Goal: Find contact information: Find contact information

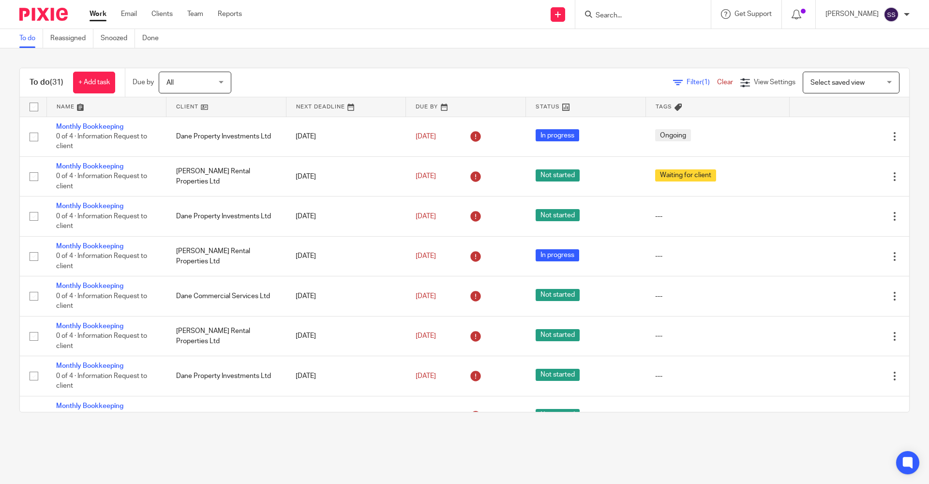
click at [608, 15] on input "Search" at bounding box center [638, 16] width 87 height 9
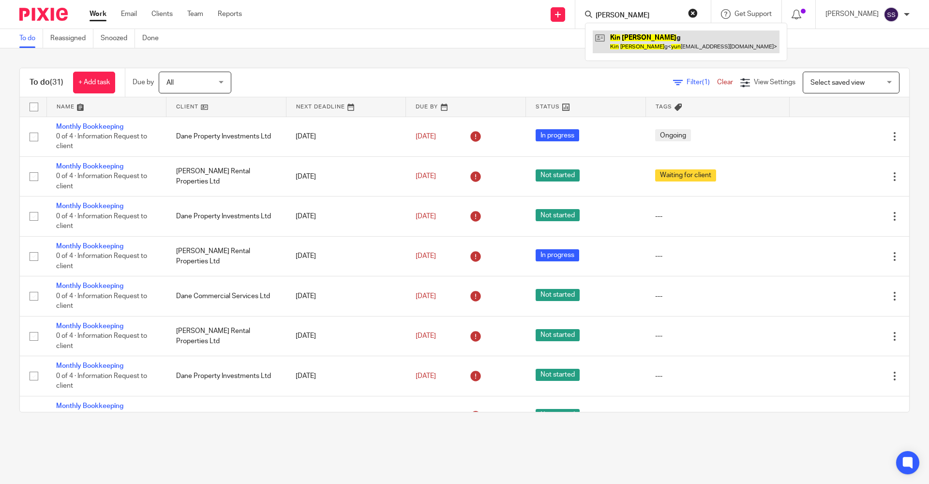
type input "Kin Yun"
click at [618, 45] on link at bounding box center [686, 41] width 187 height 22
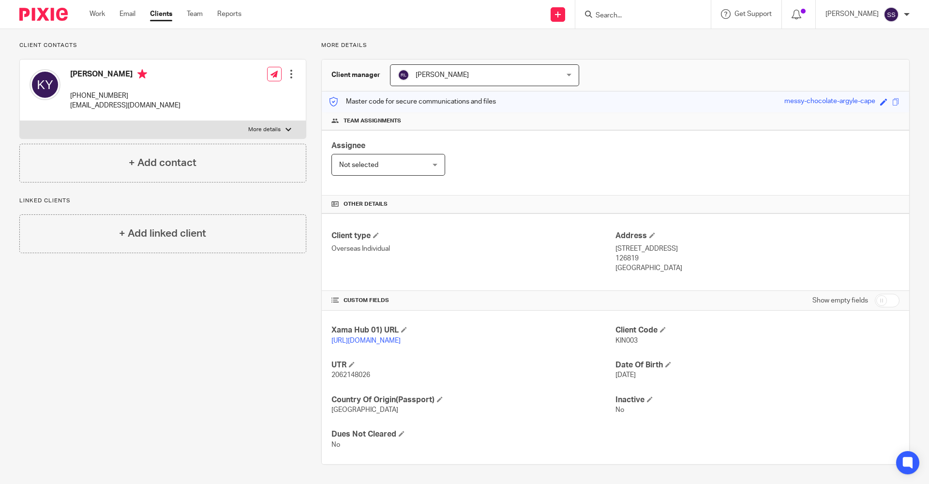
scroll to position [72, 0]
drag, startPoint x: 332, startPoint y: 375, endPoint x: 380, endPoint y: 376, distance: 47.9
click at [380, 376] on p "2062148026" at bounding box center [474, 375] width 284 height 10
drag, startPoint x: 380, startPoint y: 376, endPoint x: 401, endPoint y: 380, distance: 21.8
click at [407, 380] on div "Xama Hub 01) URL https://platform.xamatech.com/portal/crm/clients/394216c0-27ae…" at bounding box center [616, 387] width 588 height 153
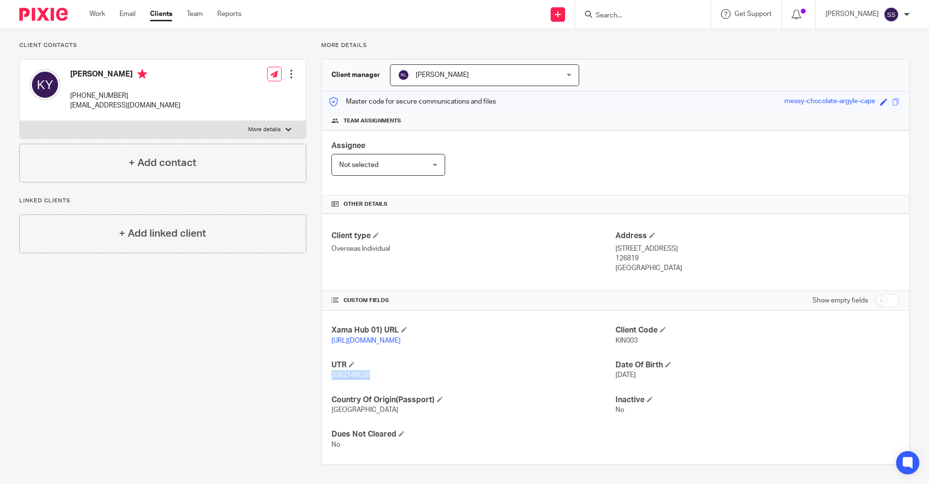
drag, startPoint x: 327, startPoint y: 373, endPoint x: 384, endPoint y: 376, distance: 56.7
click at [384, 376] on div "Xama Hub 01) URL https://platform.xamatech.com/portal/crm/clients/394216c0-27ae…" at bounding box center [616, 387] width 588 height 153
copy span "2062148026"
click at [616, 244] on p "[STREET_ADDRESS]" at bounding box center [758, 249] width 284 height 10
drag, startPoint x: 611, startPoint y: 238, endPoint x: 671, endPoint y: 243, distance: 60.2
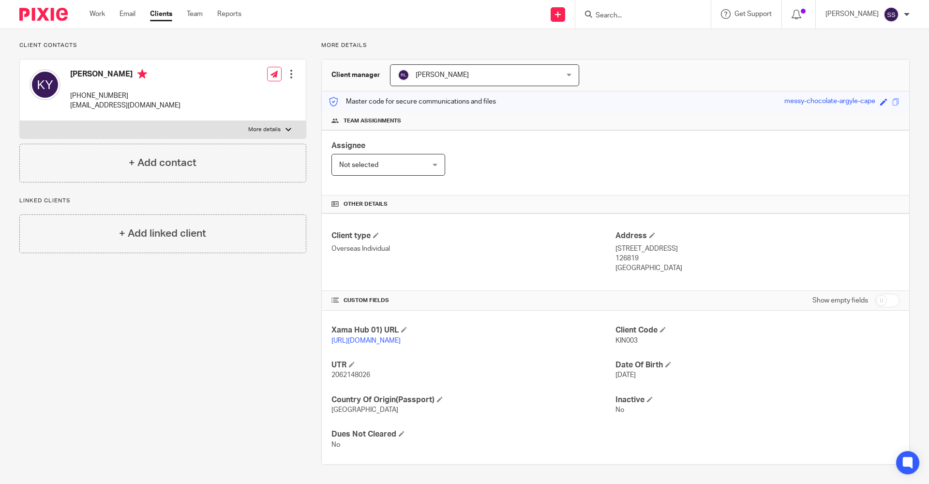
click at [671, 244] on p "[STREET_ADDRESS]" at bounding box center [758, 249] width 284 height 10
copy p "88 West coast Road"
drag, startPoint x: 675, startPoint y: 238, endPoint x: 763, endPoint y: 242, distance: 88.2
click at [763, 244] on p "[STREET_ADDRESS]" at bounding box center [758, 249] width 284 height 10
copy p "Clementiwoods Condo 05-37"
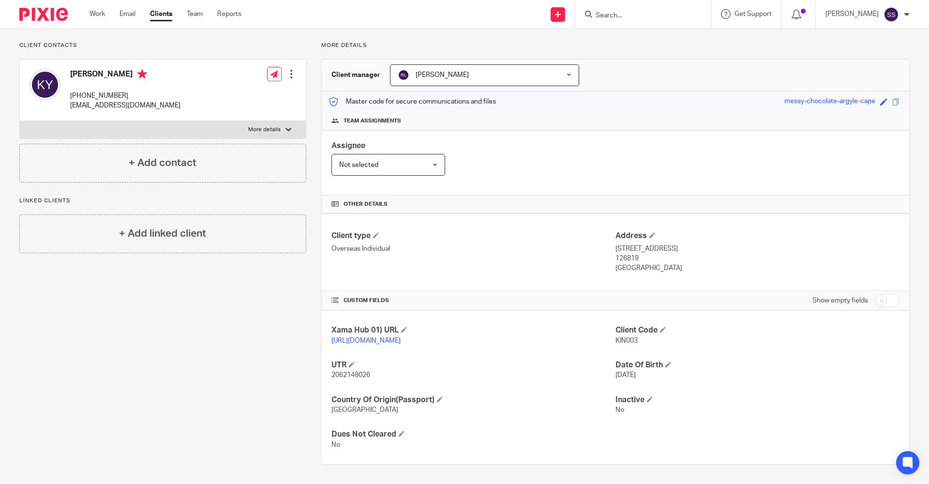
click at [767, 263] on p "[GEOGRAPHIC_DATA]" at bounding box center [758, 268] width 284 height 10
drag, startPoint x: 767, startPoint y: 241, endPoint x: 798, endPoint y: 242, distance: 30.5
click at [798, 244] on p "[STREET_ADDRESS]" at bounding box center [758, 249] width 284 height 10
copy p "[GEOGRAPHIC_DATA]"
drag, startPoint x: 610, startPoint y: 248, endPoint x: 635, endPoint y: 252, distance: 24.5
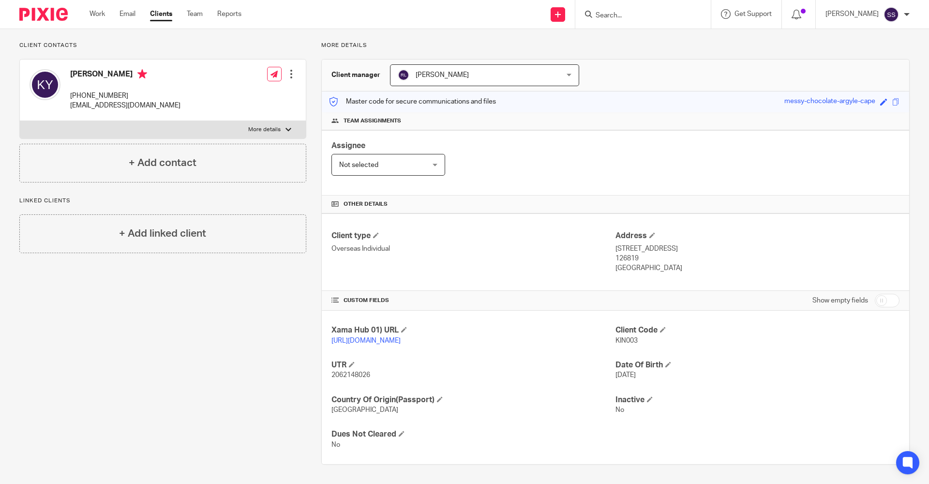
click at [635, 254] on p "126819" at bounding box center [758, 259] width 284 height 10
copy p "126819"
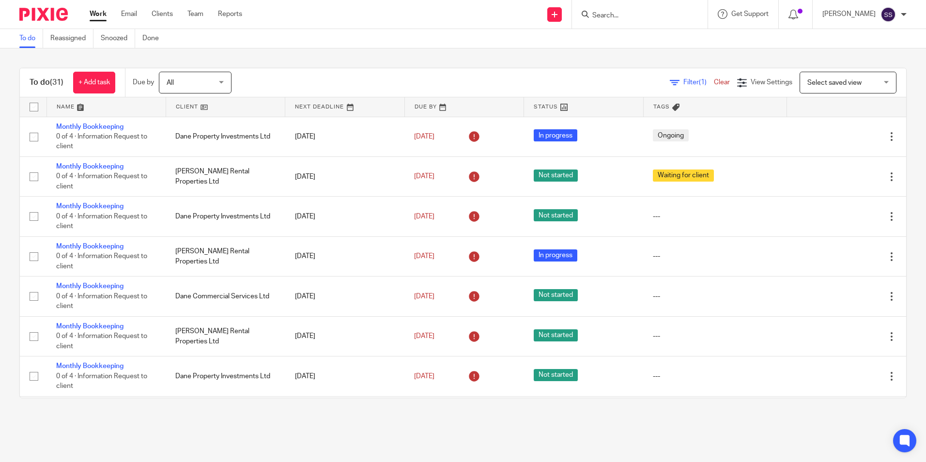
click at [607, 14] on input "Search" at bounding box center [634, 16] width 87 height 9
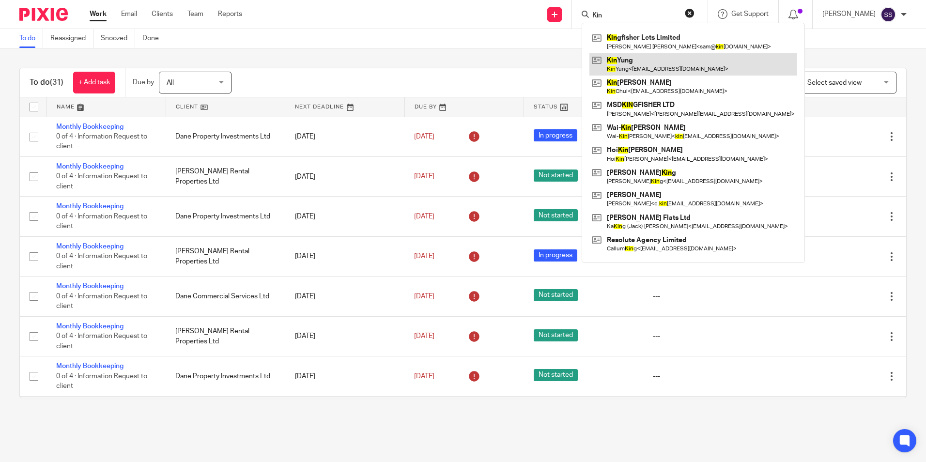
type input "Kin"
click at [617, 61] on link at bounding box center [693, 64] width 208 height 22
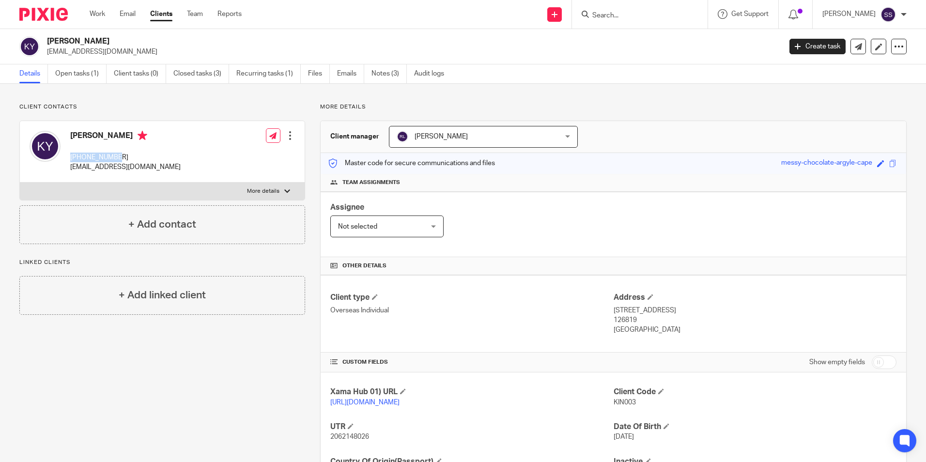
drag, startPoint x: 70, startPoint y: 157, endPoint x: 122, endPoint y: 160, distance: 52.8
click at [122, 160] on div "[PERSON_NAME] [PHONE_NUMBER] [EMAIL_ADDRESS][DOMAIN_NAME]" at bounding box center [105, 151] width 151 height 51
copy p "[PHONE_NUMBER]"
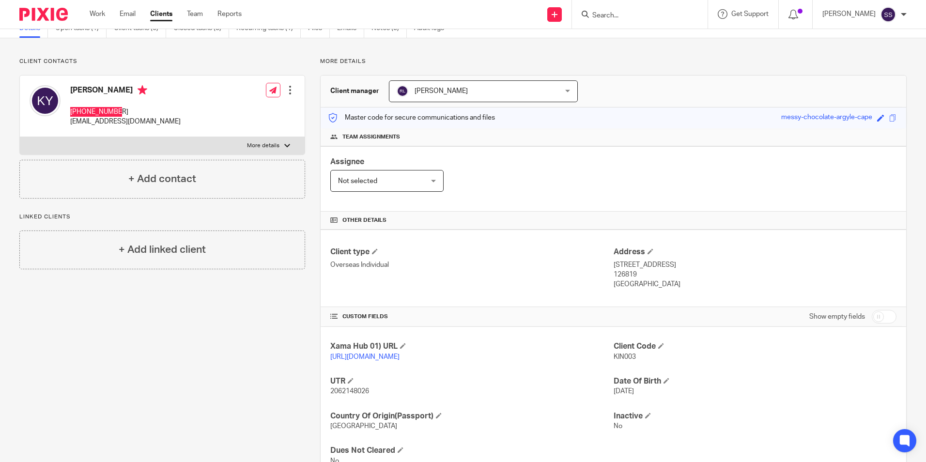
scroll to position [94, 0]
